Goal: Find specific page/section: Find specific page/section

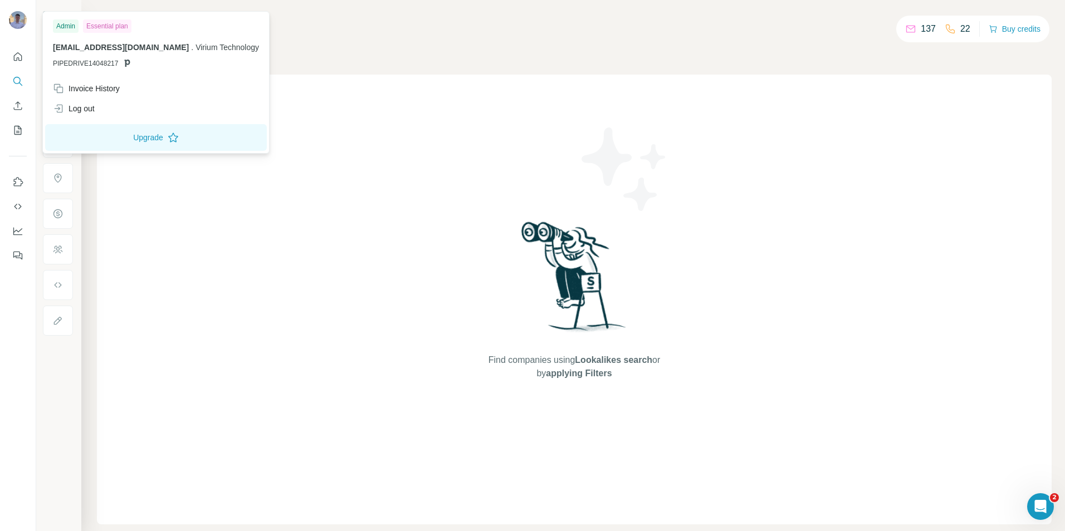
click at [19, 20] on img at bounding box center [18, 20] width 18 height 18
click at [481, 38] on div "Companies People" at bounding box center [574, 47] width 955 height 23
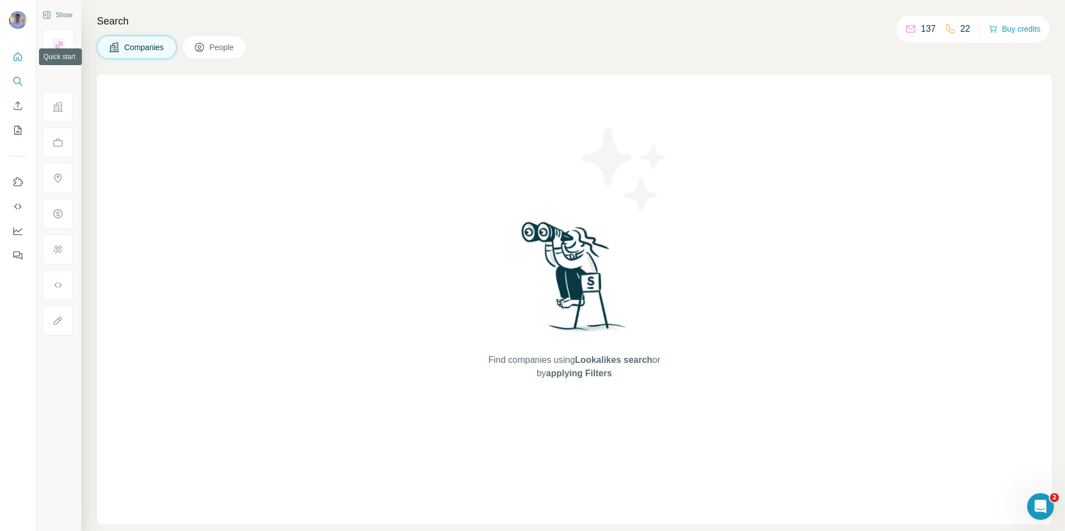
click at [17, 54] on icon "Quick start" at bounding box center [17, 56] width 11 height 11
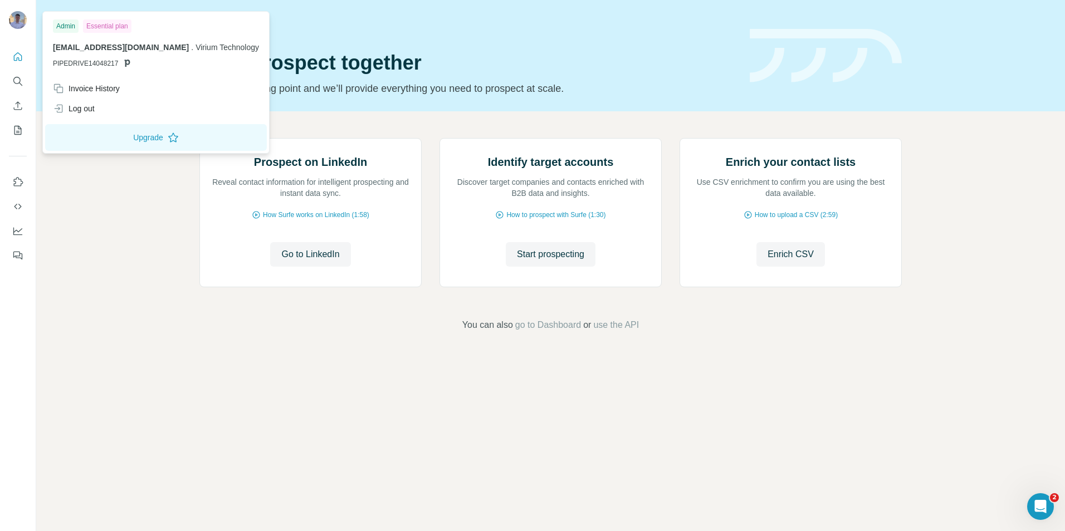
click at [18, 20] on img at bounding box center [18, 20] width 18 height 18
click at [100, 92] on div "Invoice History" at bounding box center [86, 88] width 67 height 11
click at [144, 359] on div "Prospect on LinkedIn Reveal contact information for intelligent prospecting and…" at bounding box center [550, 234] width 1029 height 247
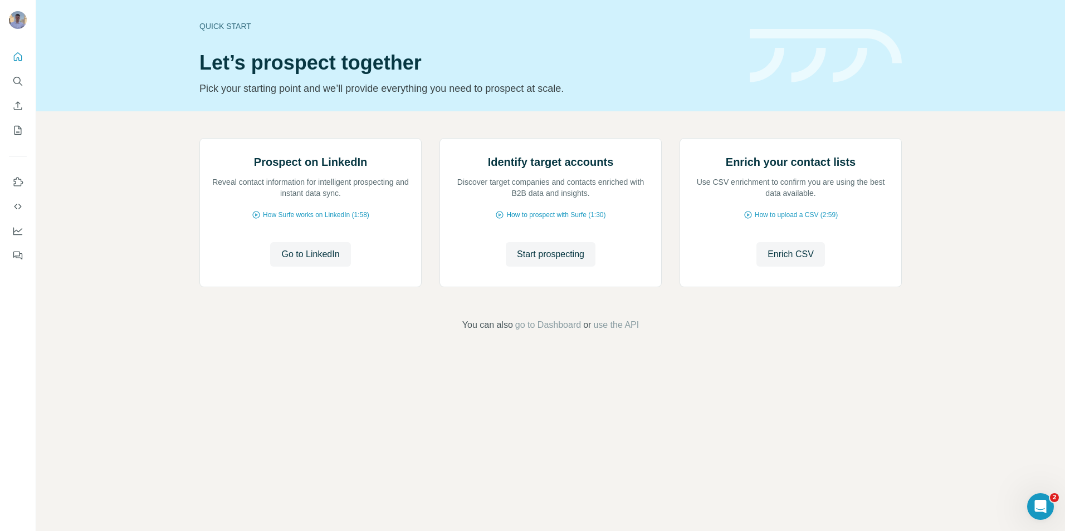
click at [968, 158] on div "Prospect on LinkedIn Reveal contact information for intelligent prospecting and…" at bounding box center [550, 234] width 1029 height 247
click at [969, 157] on div "Prospect on LinkedIn Reveal contact information for intelligent prospecting and…" at bounding box center [550, 234] width 1029 height 247
click at [345, 126] on div "Prospect on LinkedIn Reveal contact information for intelligent prospecting and…" at bounding box center [550, 234] width 1029 height 247
click at [305, 123] on div "Prospect on LinkedIn Reveal contact information for intelligent prospecting and…" at bounding box center [550, 234] width 1029 height 247
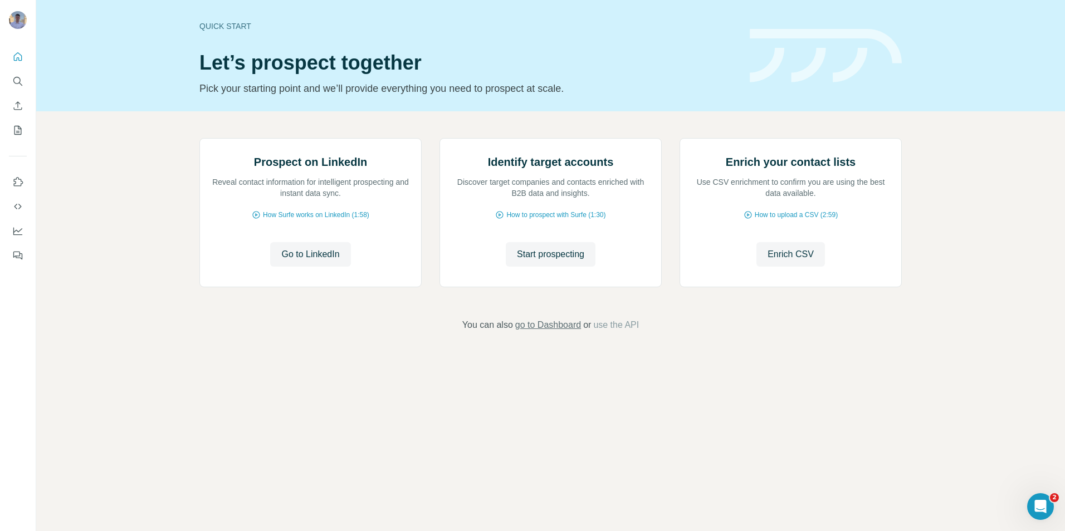
click at [529, 332] on span "go to Dashboard" at bounding box center [548, 325] width 66 height 13
